Goal: Task Accomplishment & Management: Complete application form

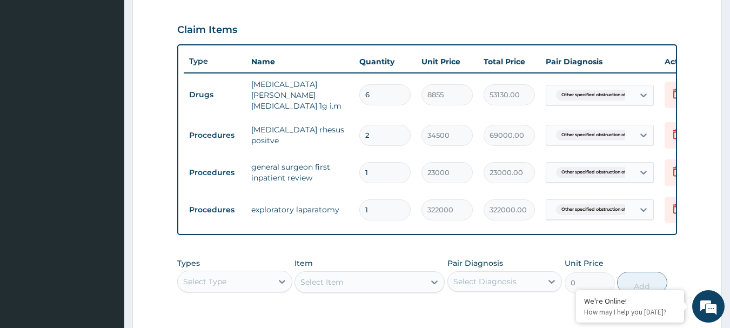
scroll to position [466, 0]
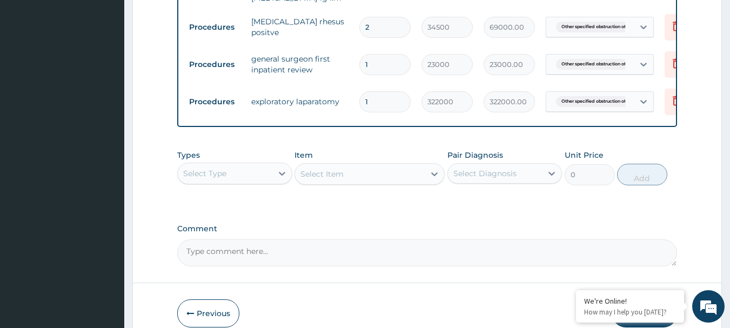
click at [257, 182] on div "Select Type" at bounding box center [225, 173] width 95 height 17
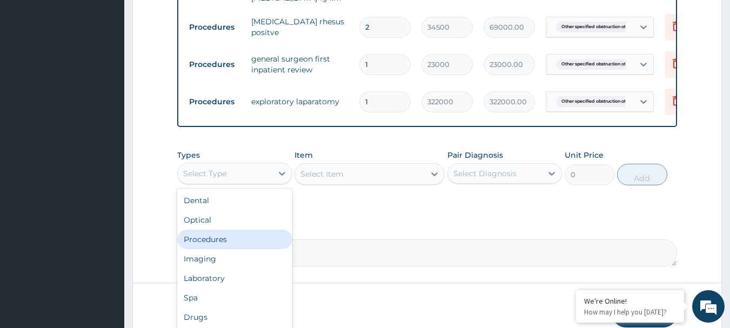
scroll to position [37, 0]
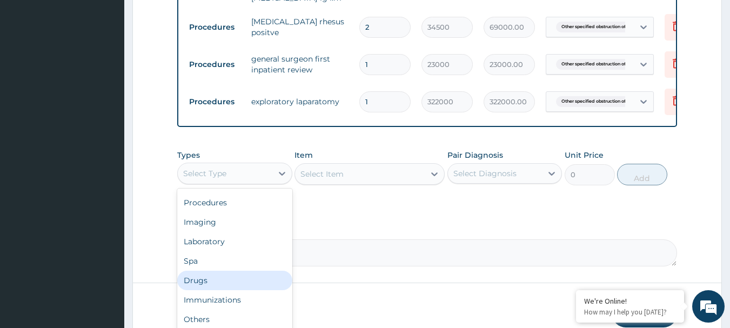
click at [226, 289] on div "Drugs" at bounding box center [234, 280] width 115 height 19
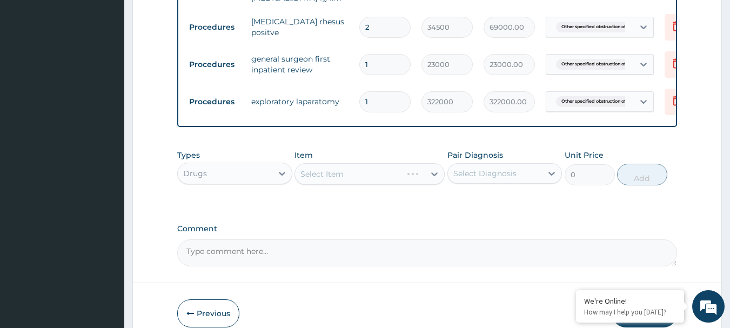
click at [492, 178] on div "Select Diagnosis" at bounding box center [484, 173] width 63 height 11
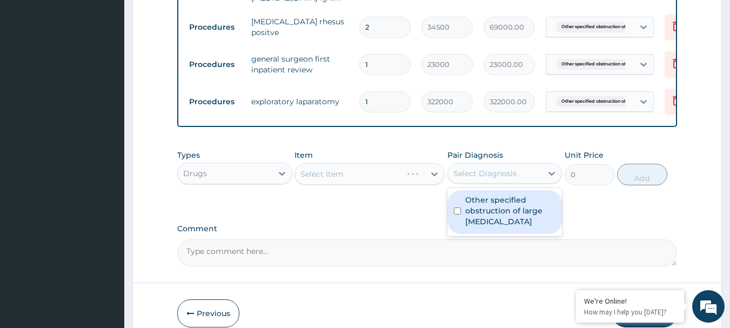
click at [484, 204] on label "Other specified obstruction of large [MEDICAL_DATA]" at bounding box center [510, 211] width 91 height 32
checkbox input "true"
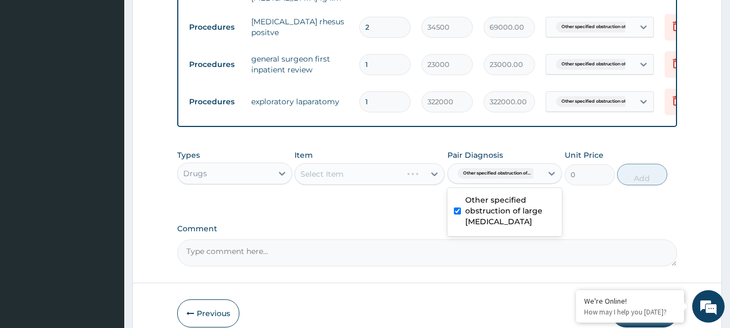
click at [361, 178] on div "Select Item" at bounding box center [369, 174] width 150 height 22
click at [335, 182] on div "Select Item" at bounding box center [369, 174] width 150 height 22
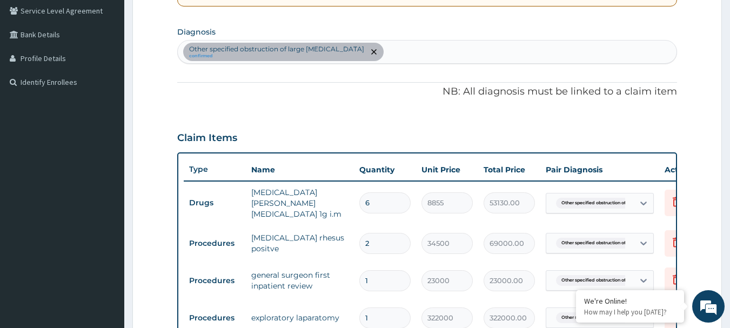
scroll to position [34, 0]
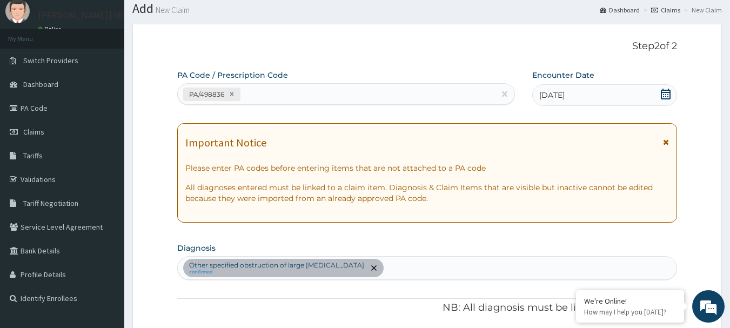
drag, startPoint x: 49, startPoint y: 111, endPoint x: 299, endPoint y: 263, distance: 293.4
click at [49, 111] on link "PA Code" at bounding box center [62, 108] width 124 height 24
click at [28, 110] on link "PA Code" at bounding box center [62, 108] width 124 height 24
